Goal: Purchase product/service

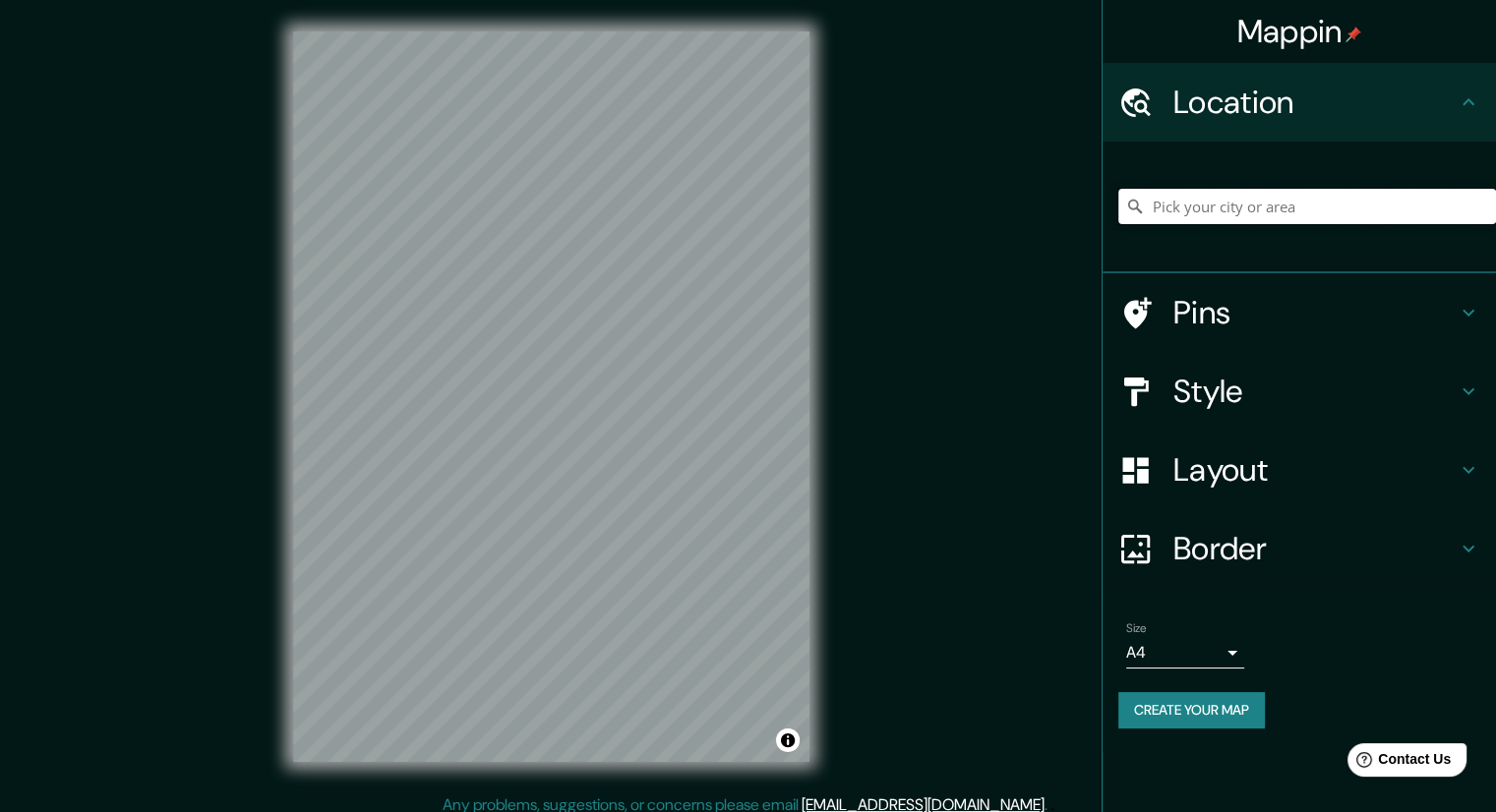
click at [1332, 199] on input "Pick your city or area" at bounding box center [1307, 206] width 378 height 36
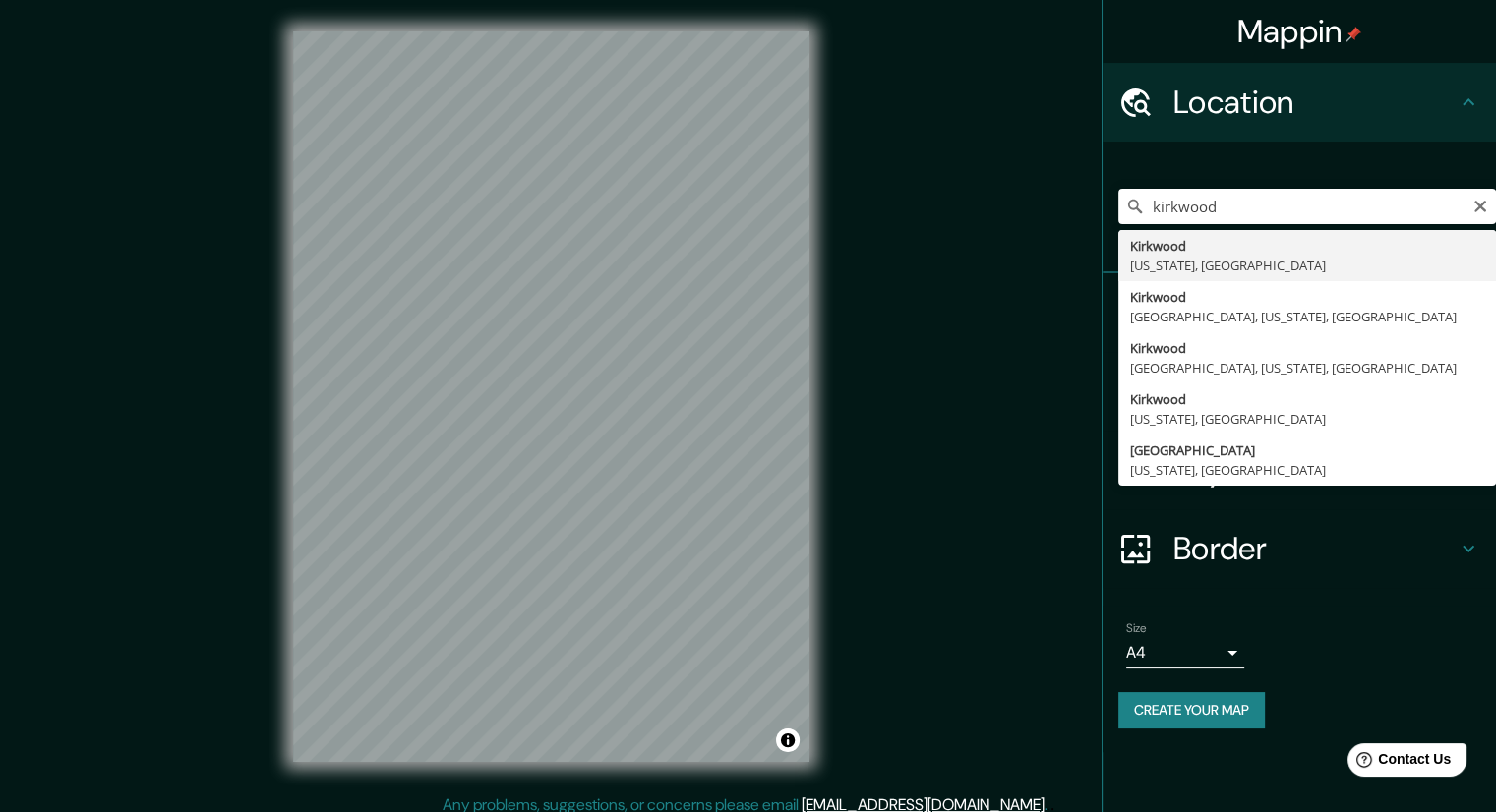
type input "[GEOGRAPHIC_DATA], [US_STATE], [GEOGRAPHIC_DATA]"
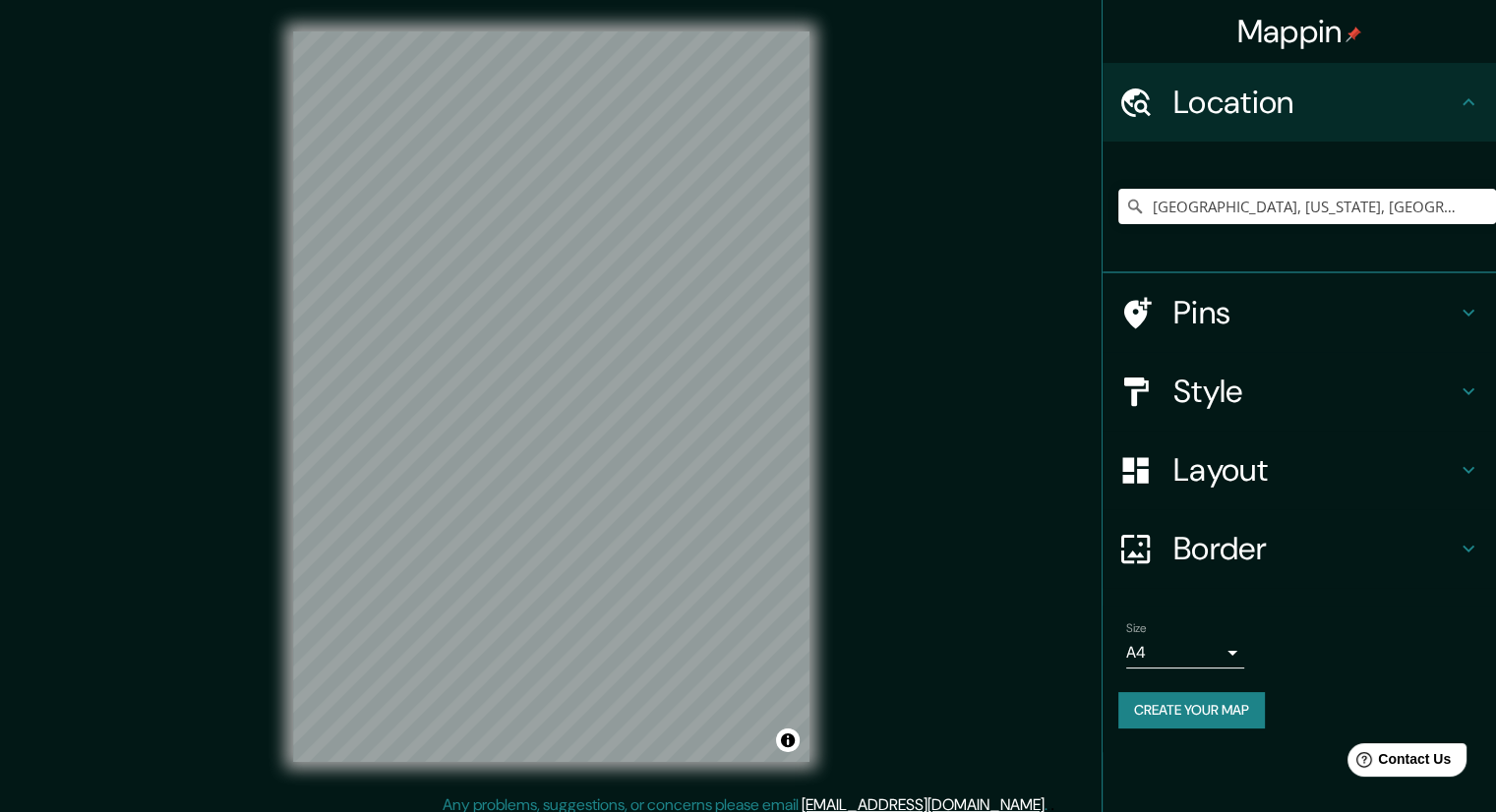
click at [1297, 306] on h4 "Pins" at bounding box center [1314, 313] width 283 height 39
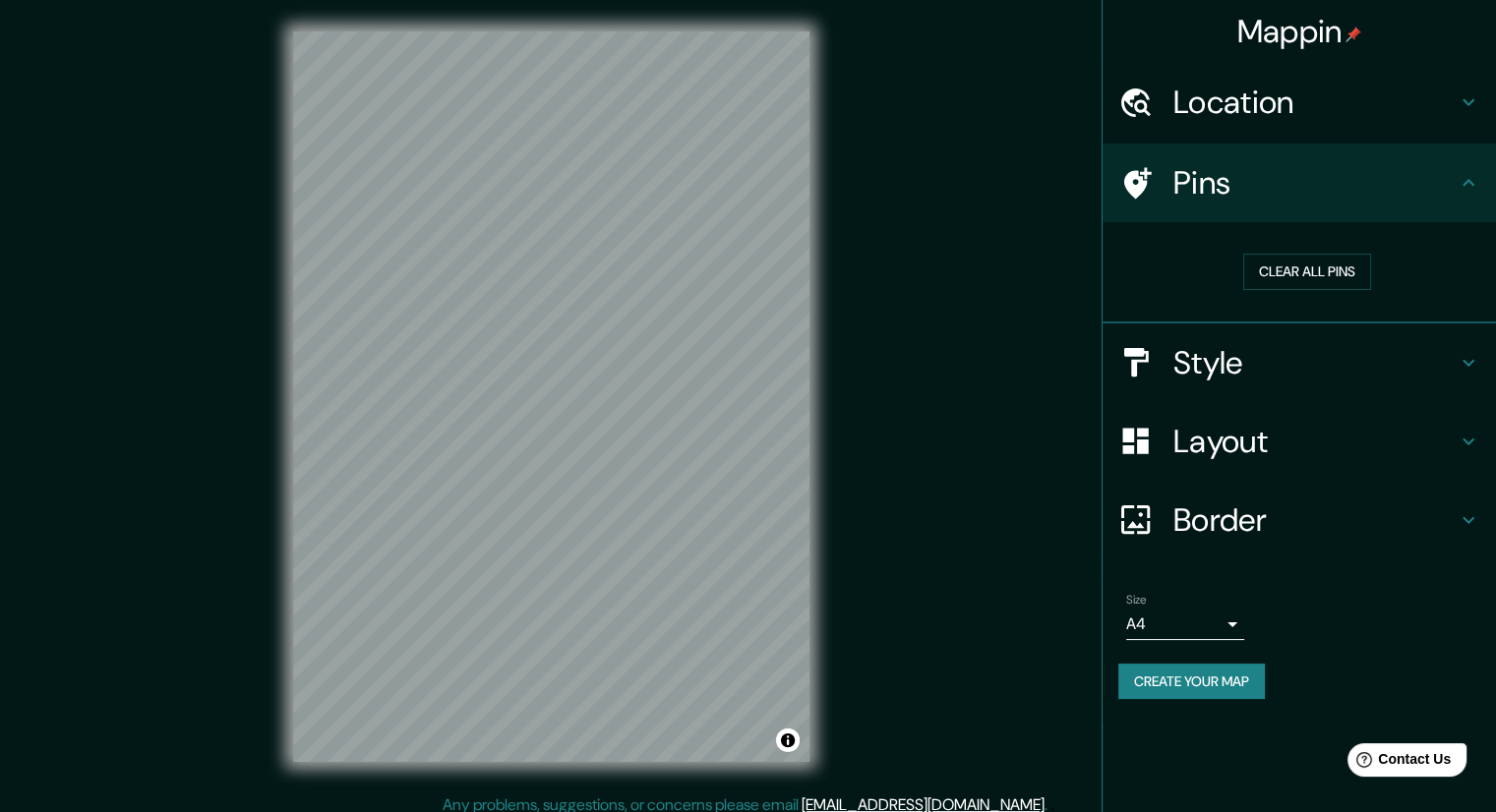
click at [1308, 357] on h4 "Style" at bounding box center [1314, 363] width 283 height 39
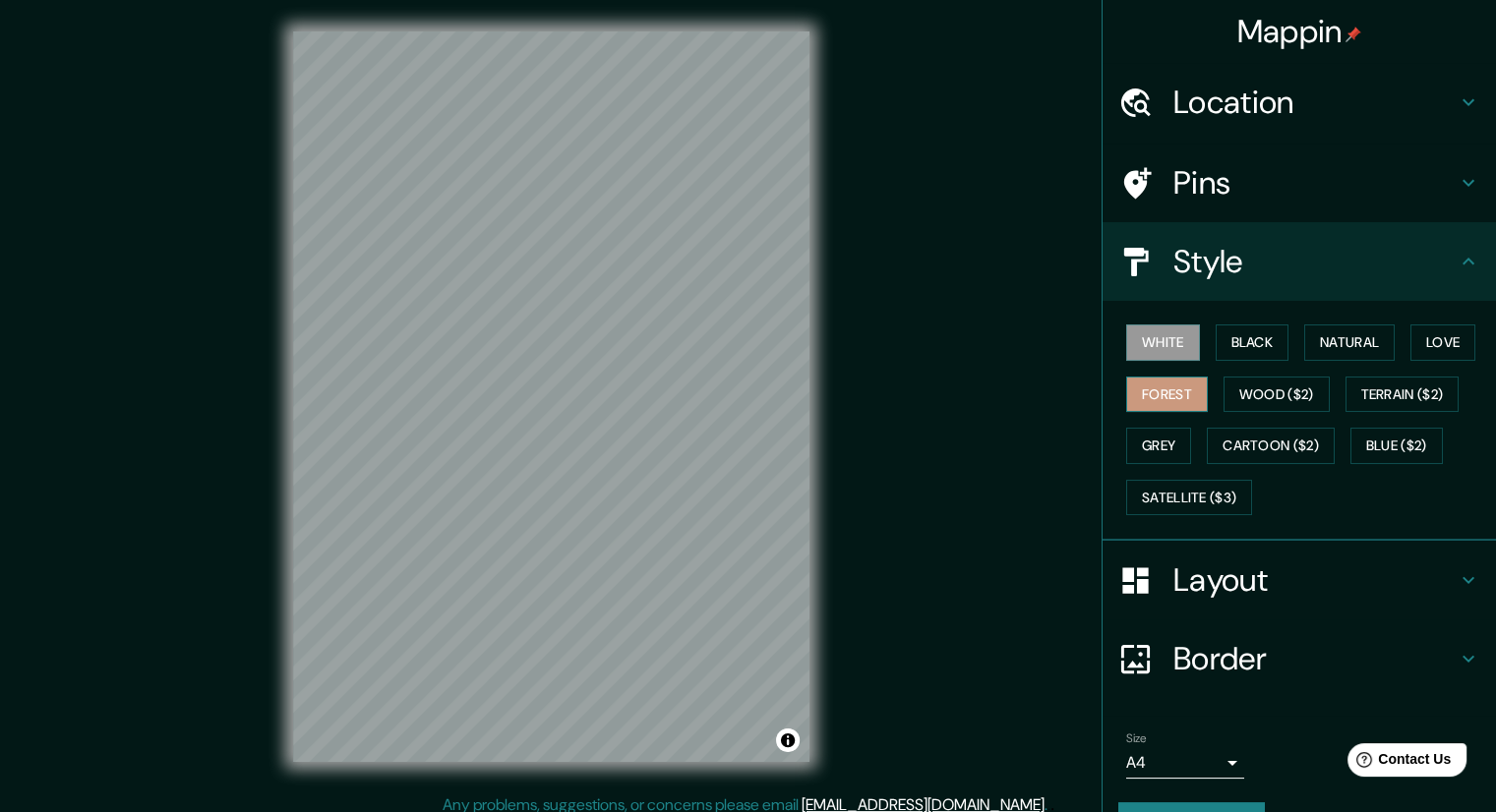
click at [1143, 392] on button "Forest" at bounding box center [1166, 395] width 82 height 37
click at [1362, 335] on button "Natural" at bounding box center [1350, 342] width 91 height 37
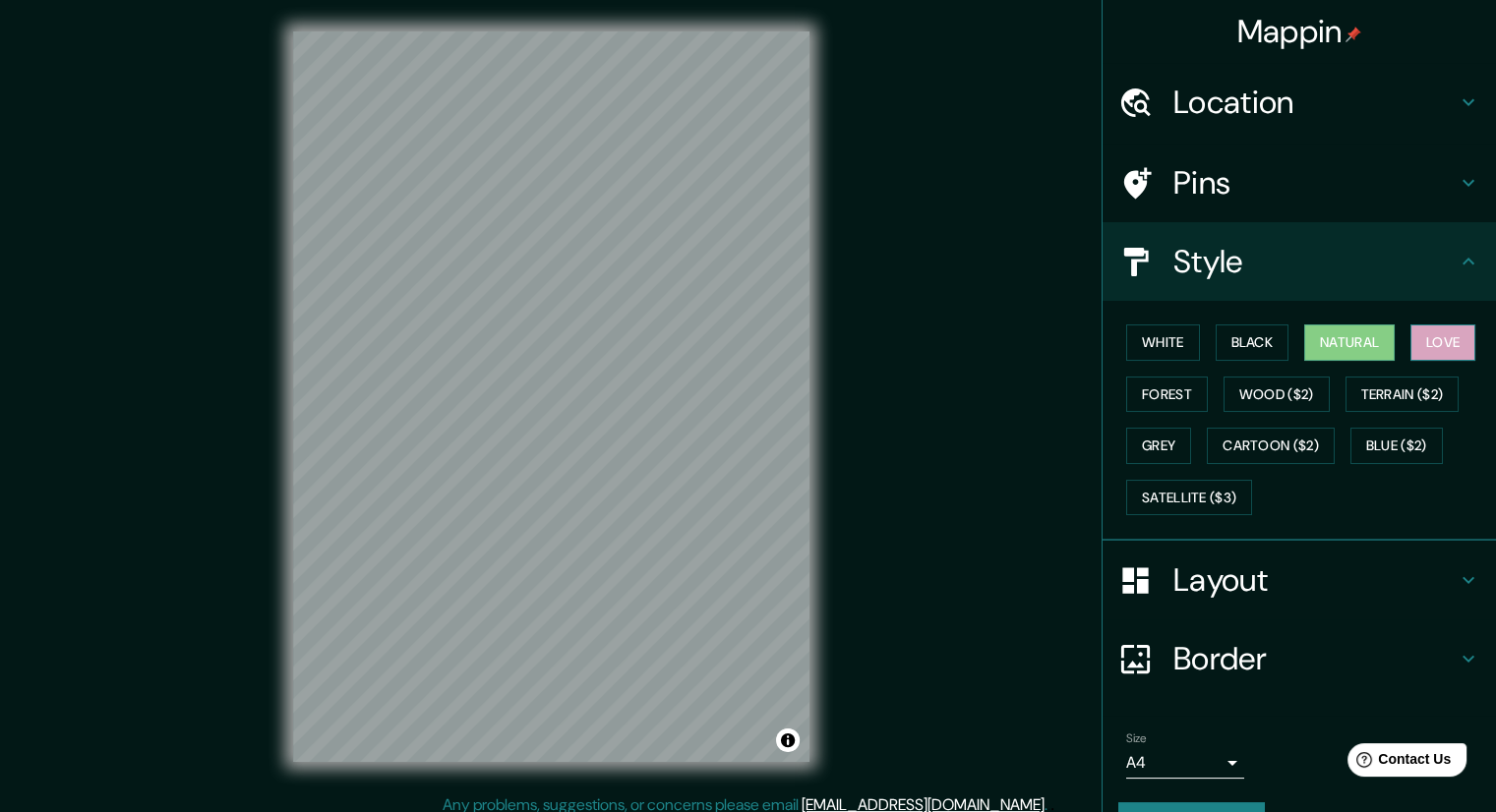
click at [1444, 338] on button "Love" at bounding box center [1443, 342] width 65 height 37
click at [1232, 350] on button "Black" at bounding box center [1252, 342] width 74 height 37
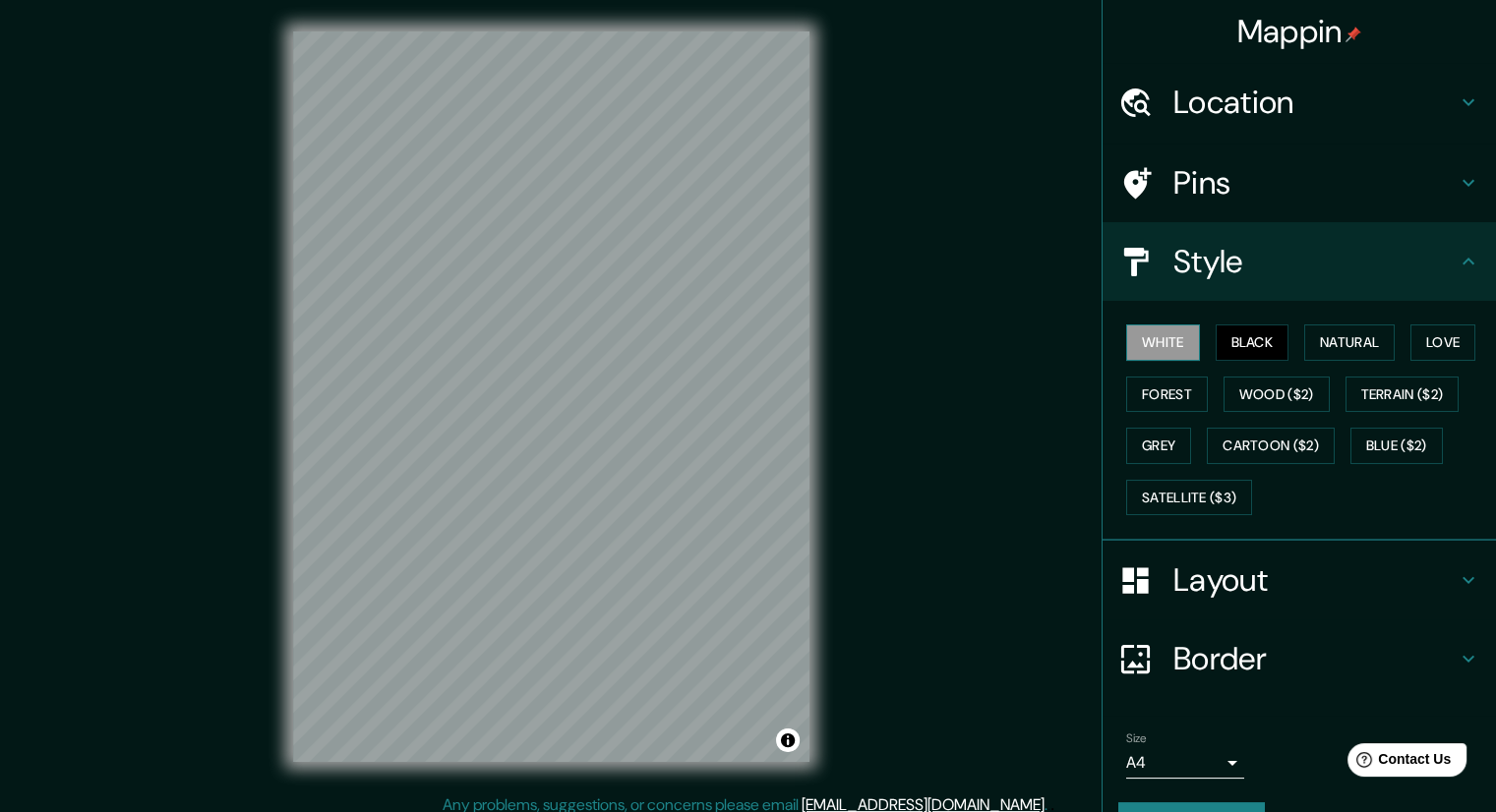
click at [1155, 347] on button "White" at bounding box center [1162, 342] width 74 height 37
click at [1154, 384] on button "Forest" at bounding box center [1166, 395] width 82 height 37
click at [1148, 437] on button "Grey" at bounding box center [1159, 446] width 65 height 37
click at [1160, 332] on button "White" at bounding box center [1162, 342] width 74 height 37
click at [1358, 560] on h4 "Layout" at bounding box center [1314, 580] width 283 height 39
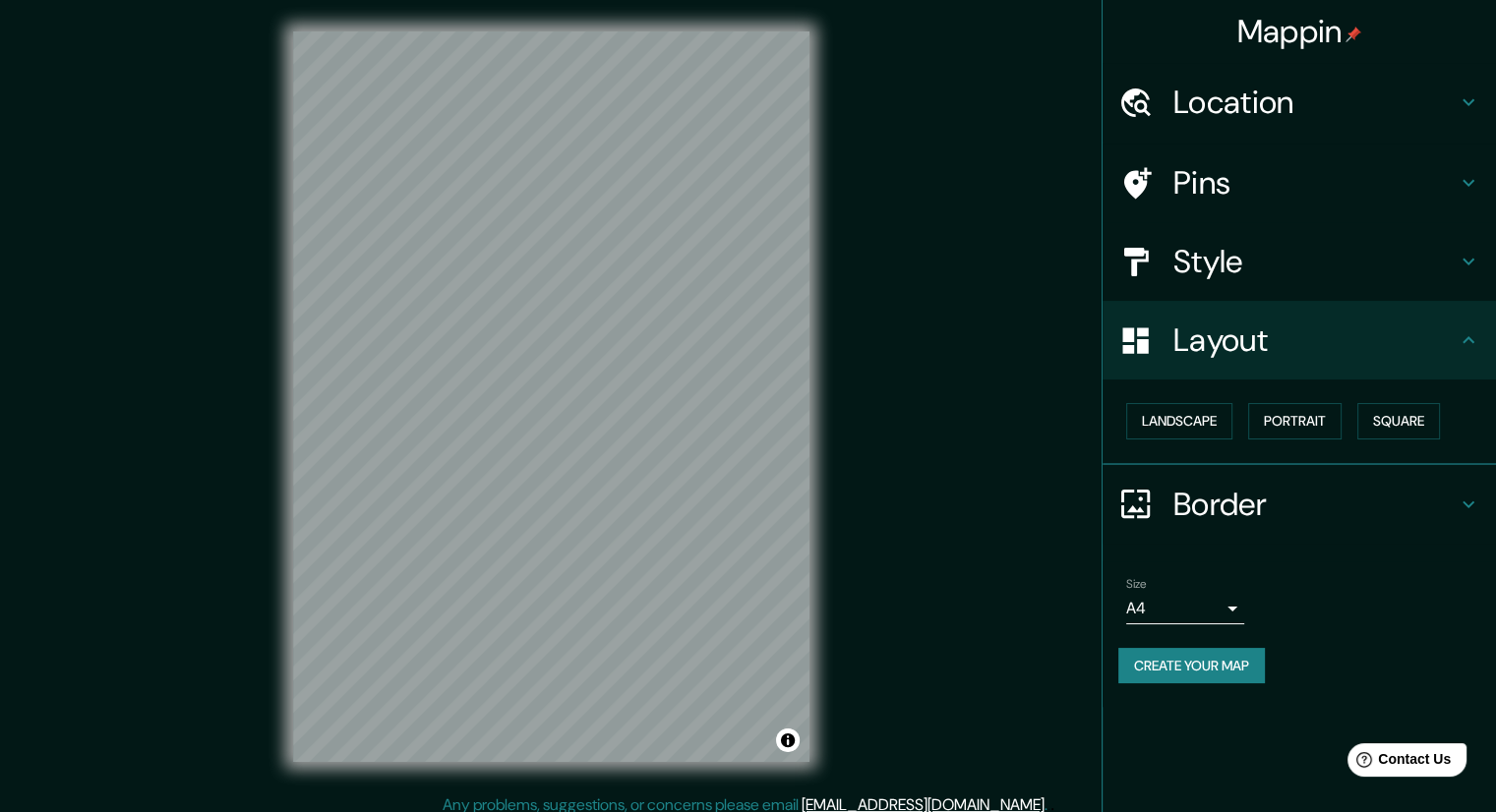
click at [1225, 250] on h4 "Style" at bounding box center [1314, 261] width 283 height 39
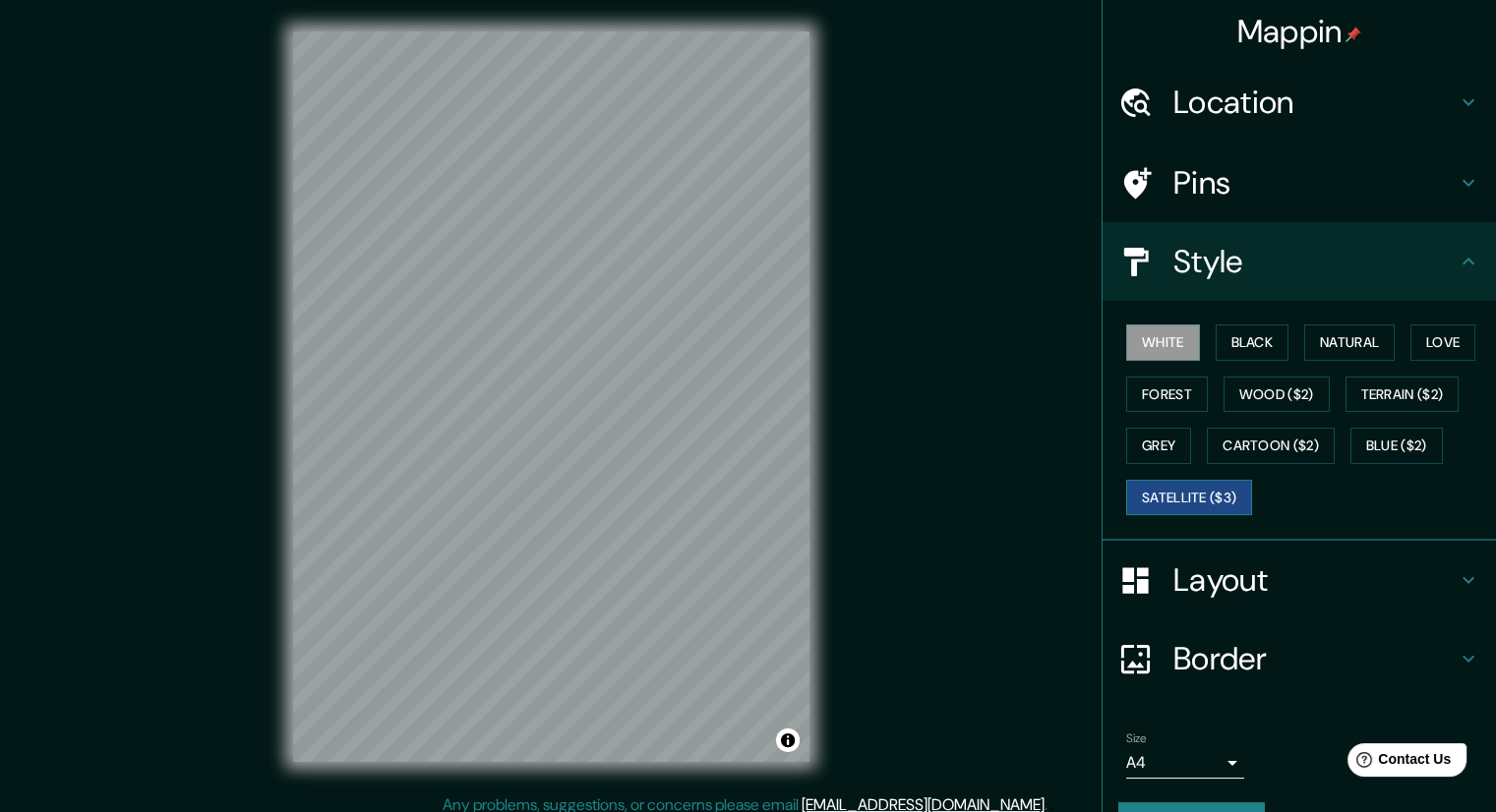
click at [1185, 497] on button "Satellite ($3)" at bounding box center [1189, 497] width 126 height 37
click at [1257, 449] on button "Cartoon ($2)" at bounding box center [1271, 446] width 128 height 37
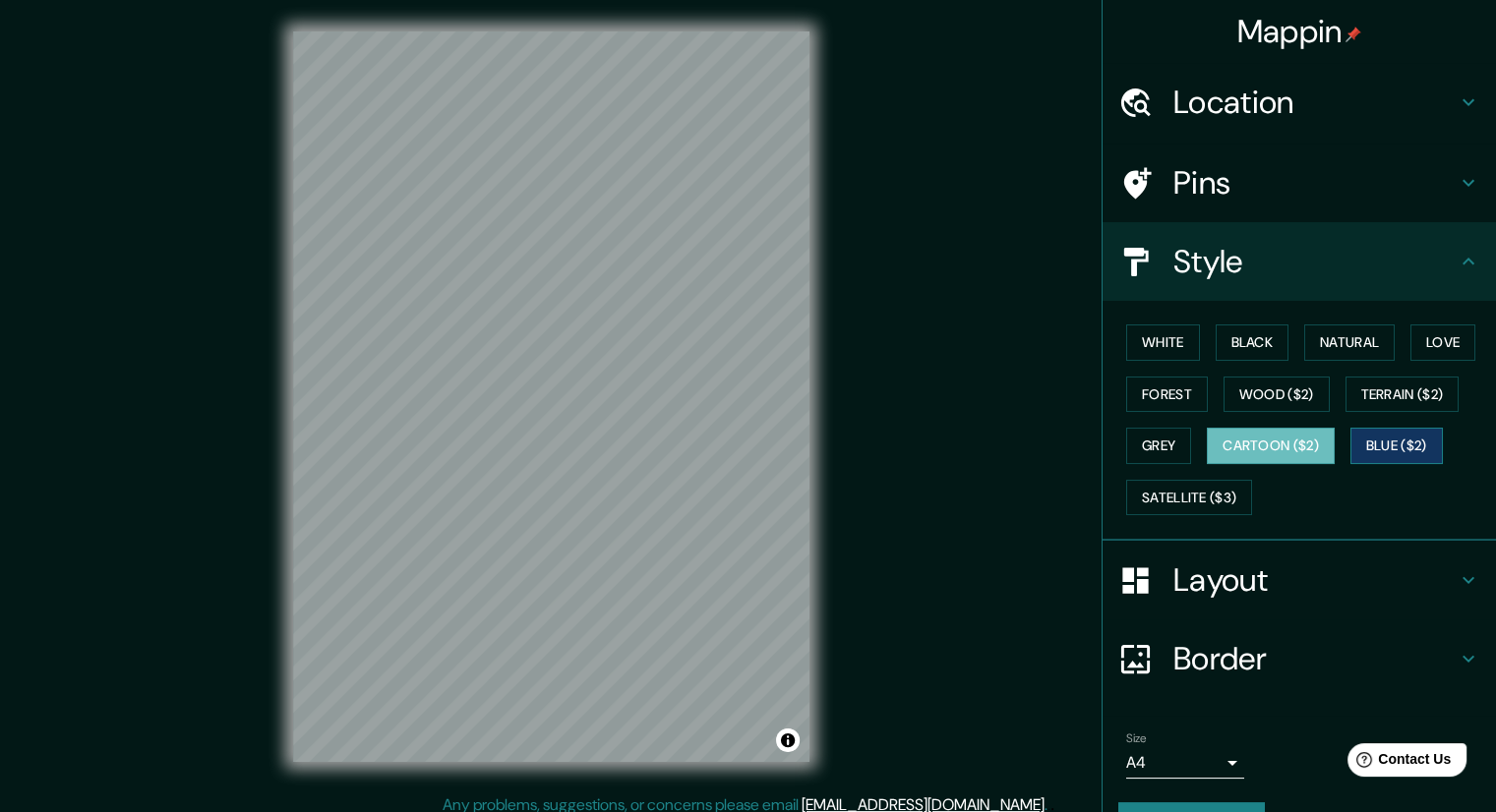
click at [1412, 441] on button "Blue ($2)" at bounding box center [1397, 446] width 93 height 37
click at [1404, 386] on button "Terrain ($2)" at bounding box center [1403, 395] width 114 height 37
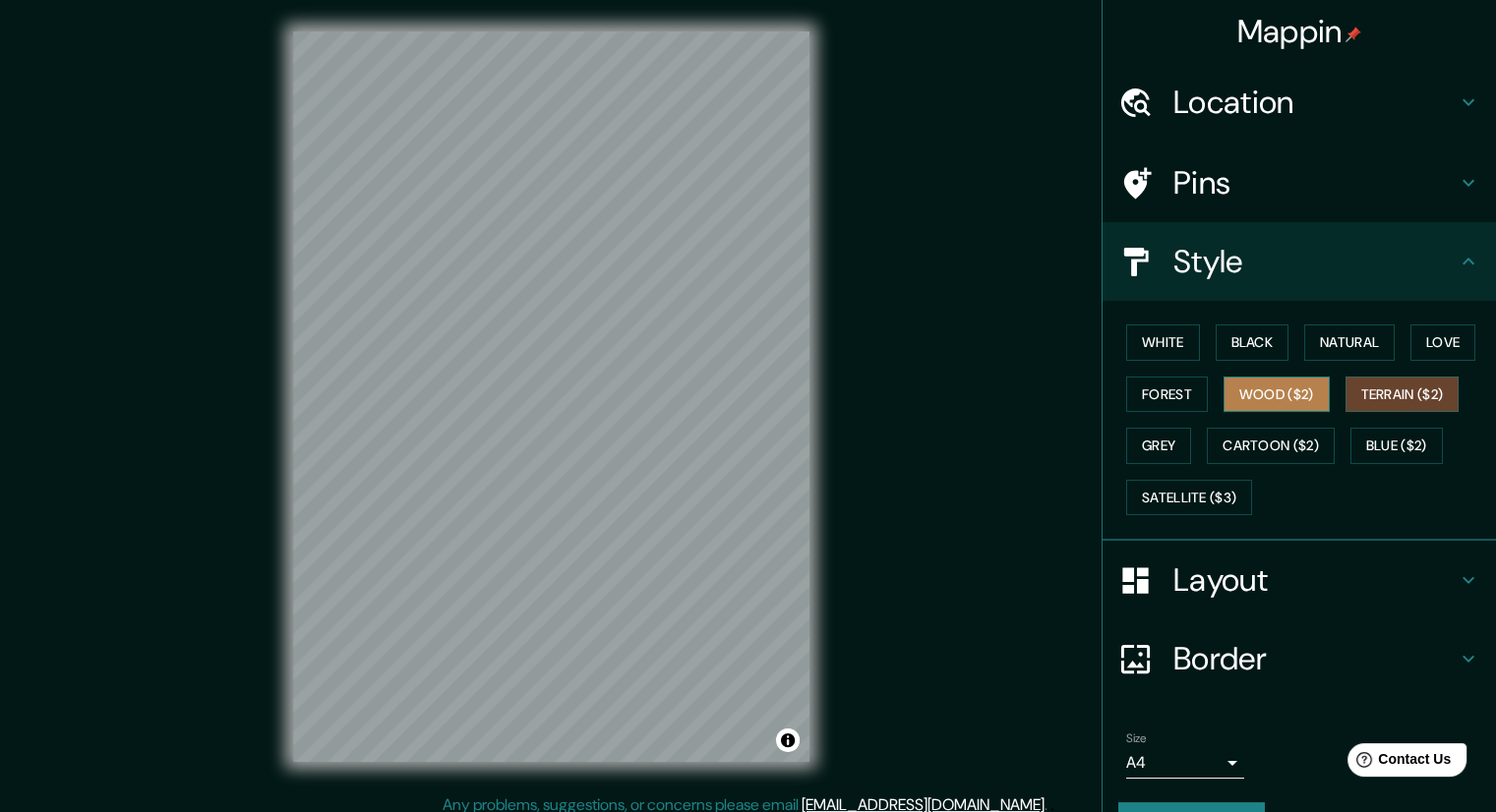
click at [1293, 401] on button "Wood ($2)" at bounding box center [1277, 395] width 107 height 37
click at [1157, 338] on button "White" at bounding box center [1162, 342] width 74 height 37
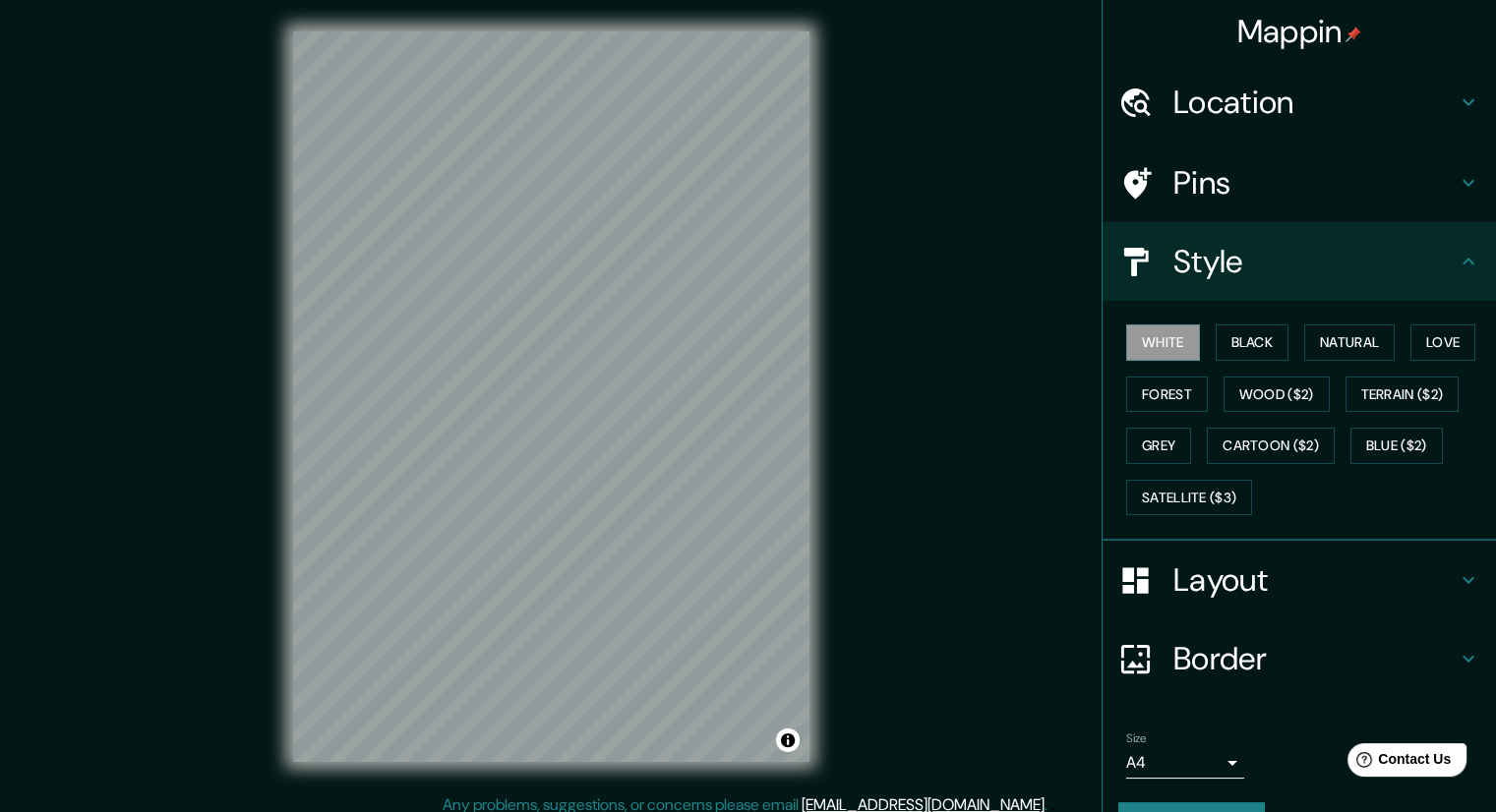
click at [1227, 295] on div "Style" at bounding box center [1299, 261] width 394 height 79
click at [1253, 267] on h4 "Style" at bounding box center [1314, 261] width 283 height 39
click at [1458, 263] on icon at bounding box center [1468, 261] width 24 height 24
click at [1334, 591] on h4 "Layout" at bounding box center [1314, 580] width 283 height 39
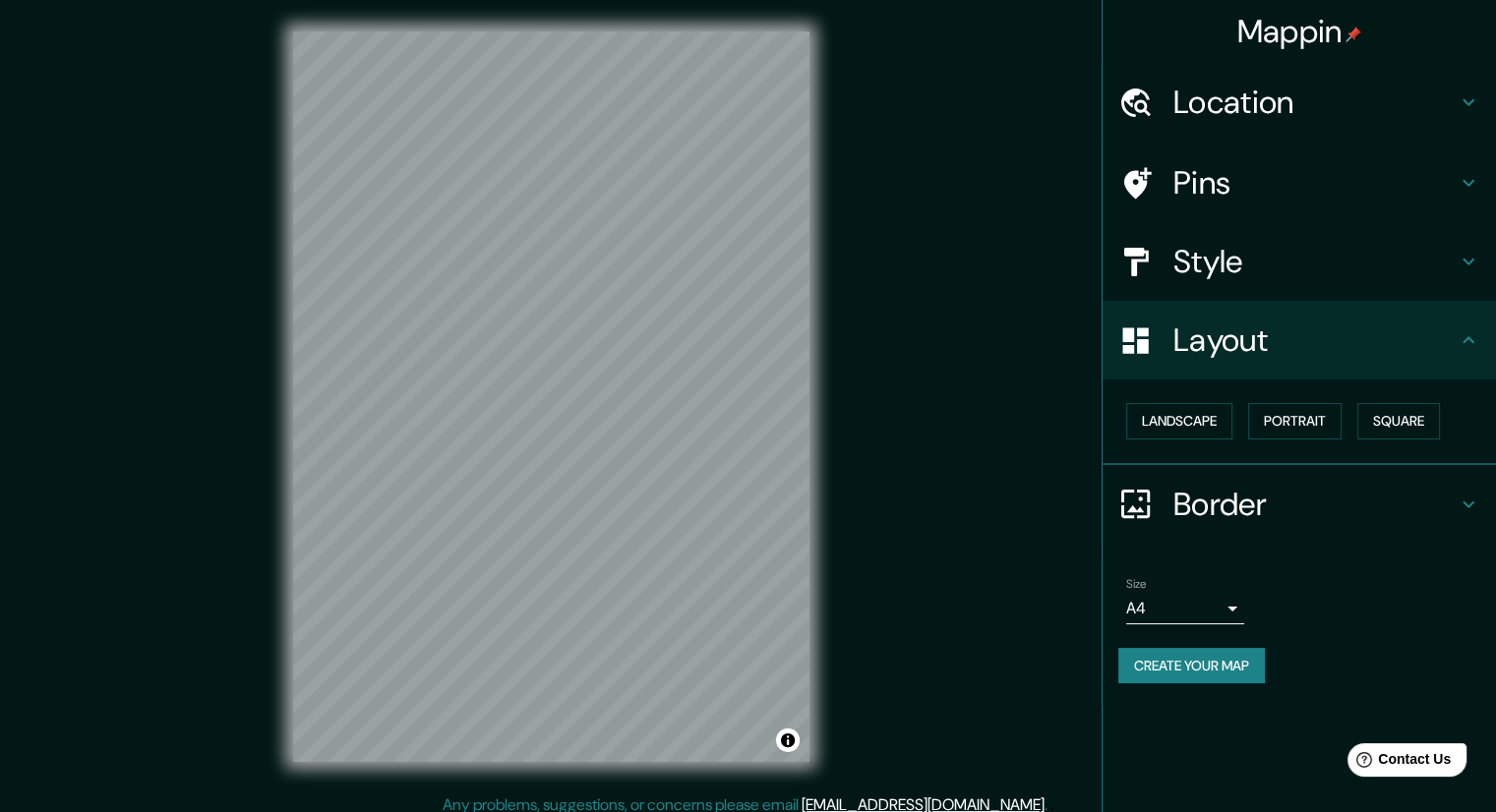
click at [1340, 495] on h4 "Border" at bounding box center [1314, 504] width 283 height 39
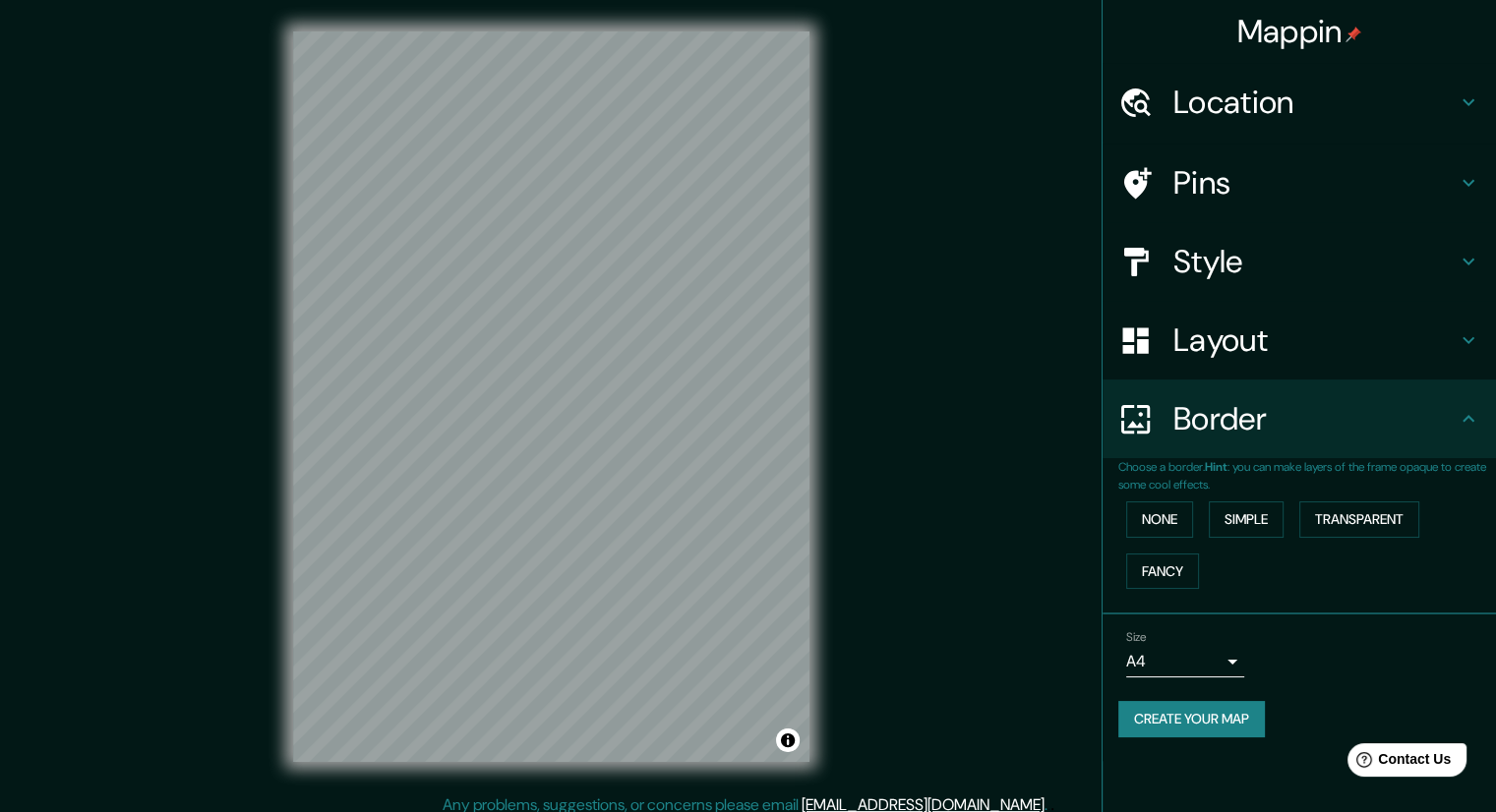
click at [1362, 125] on div "Location" at bounding box center [1299, 103] width 394 height 79
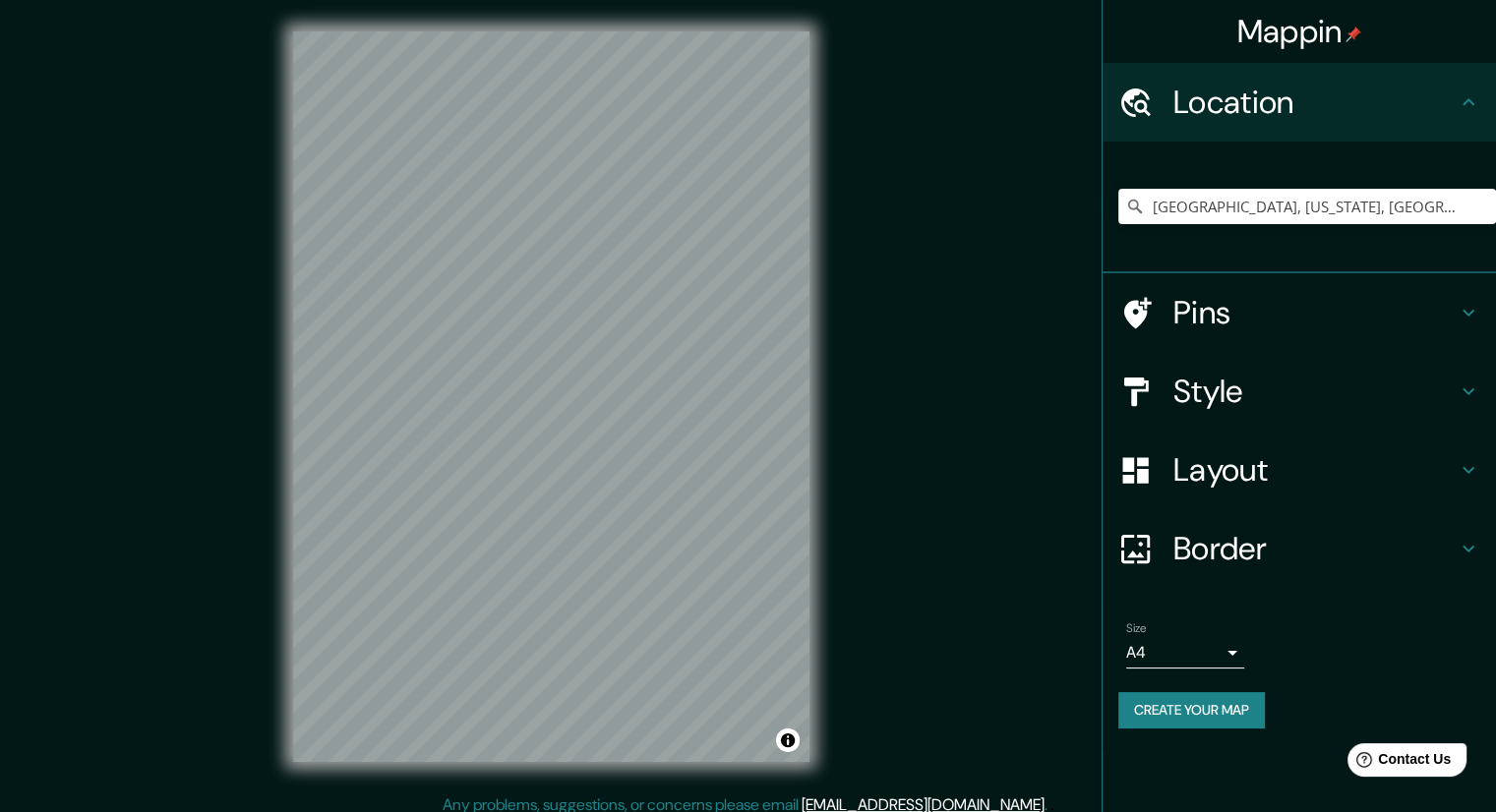
click at [1320, 322] on h4 "Pins" at bounding box center [1314, 313] width 283 height 39
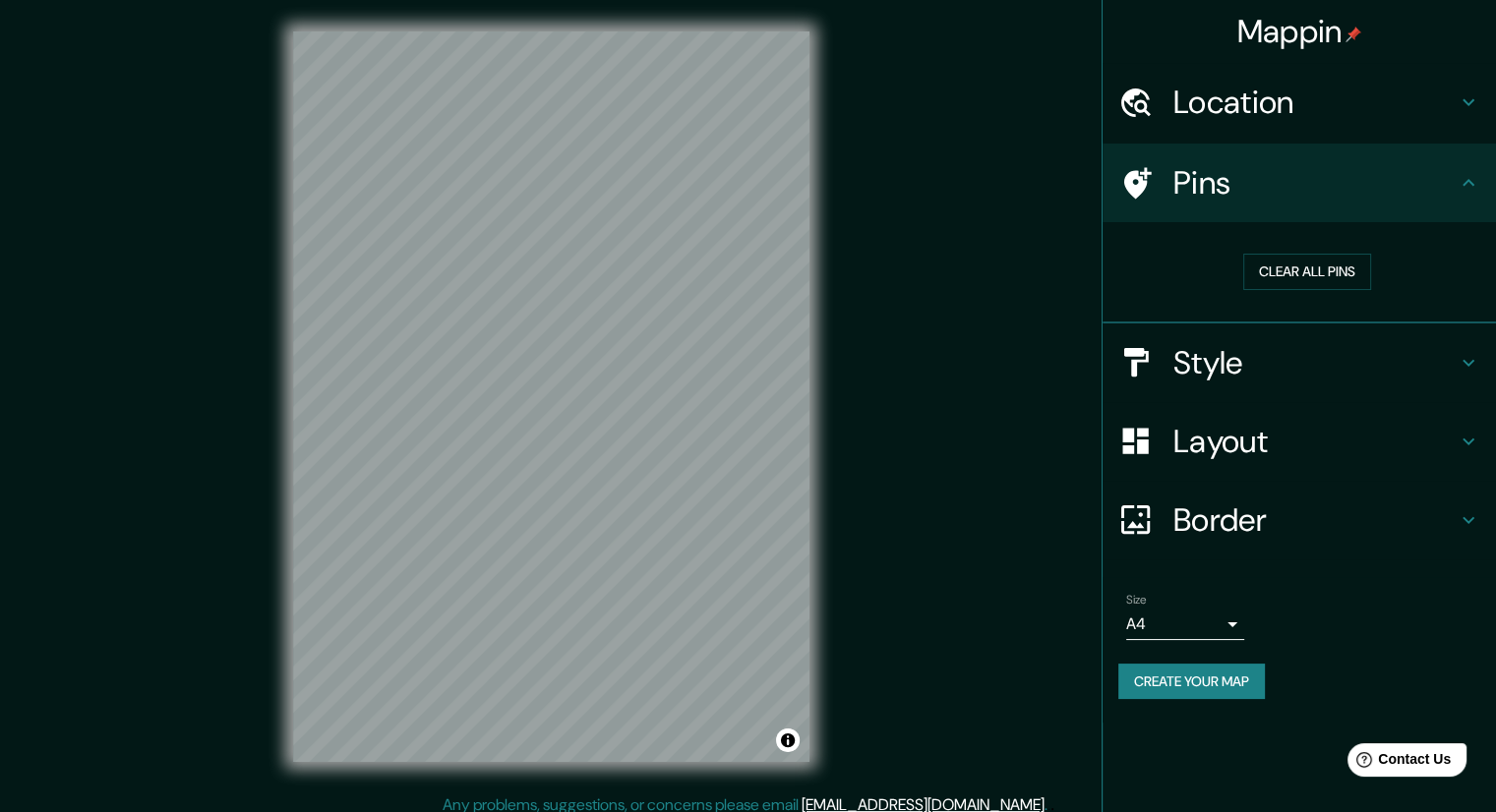
click at [1476, 168] on div "Pins" at bounding box center [1299, 184] width 394 height 79
